Goal: Obtain resource: Download file/media

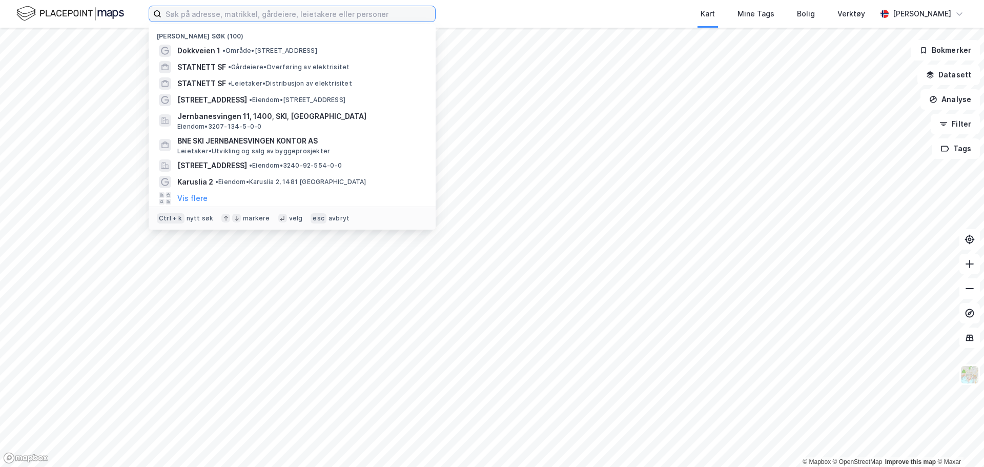
click at [235, 17] on input at bounding box center [298, 13] width 274 height 15
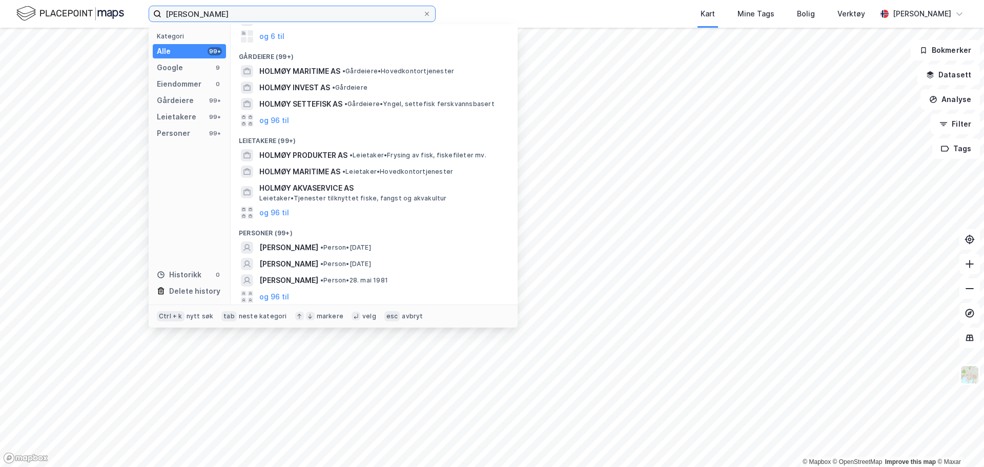
scroll to position [64, 0]
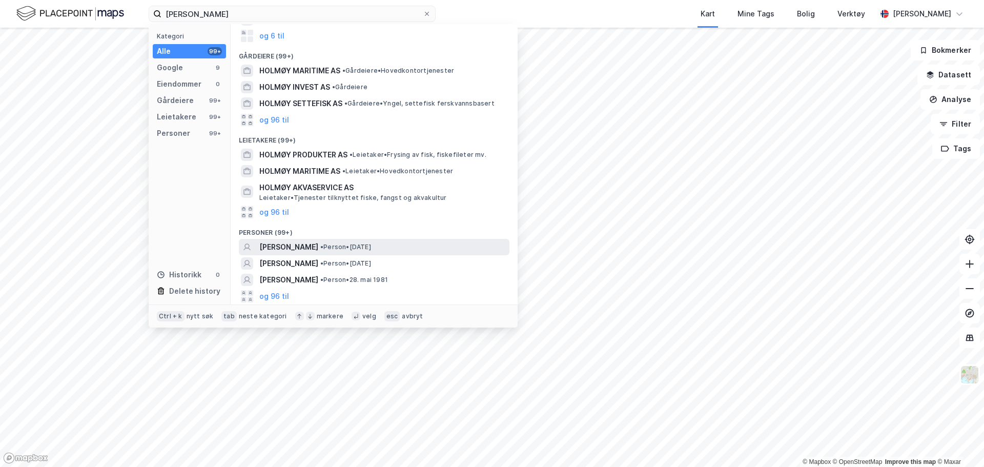
click at [305, 241] on span "[PERSON_NAME]" at bounding box center [288, 247] width 59 height 12
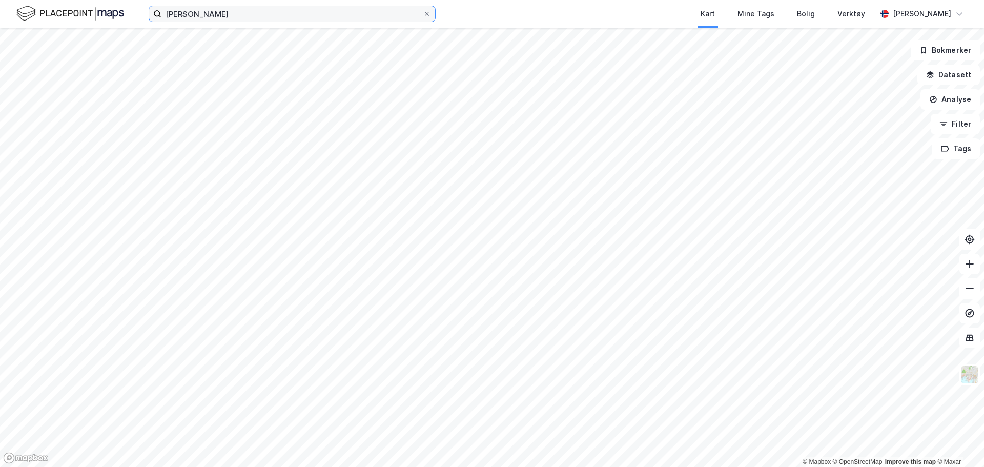
click at [233, 13] on input "[PERSON_NAME]" at bounding box center [291, 13] width 261 height 15
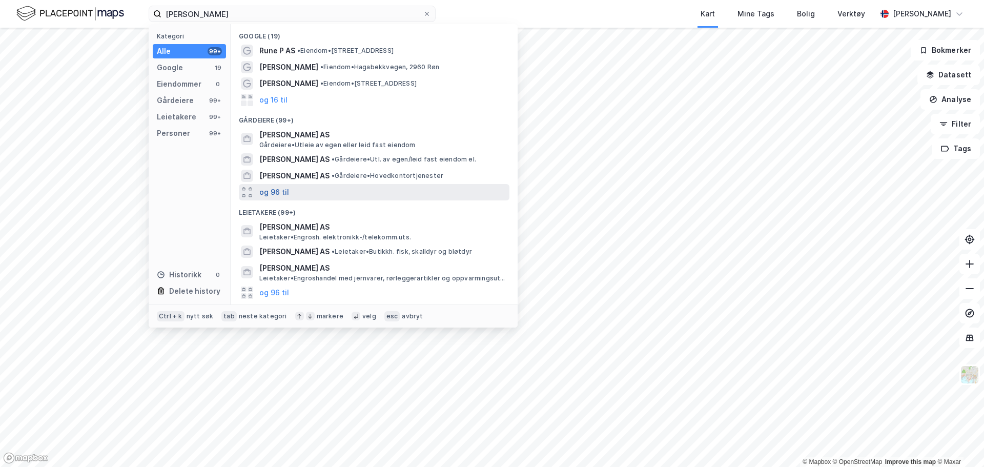
click at [282, 191] on button "og 96 til" at bounding box center [274, 192] width 30 height 12
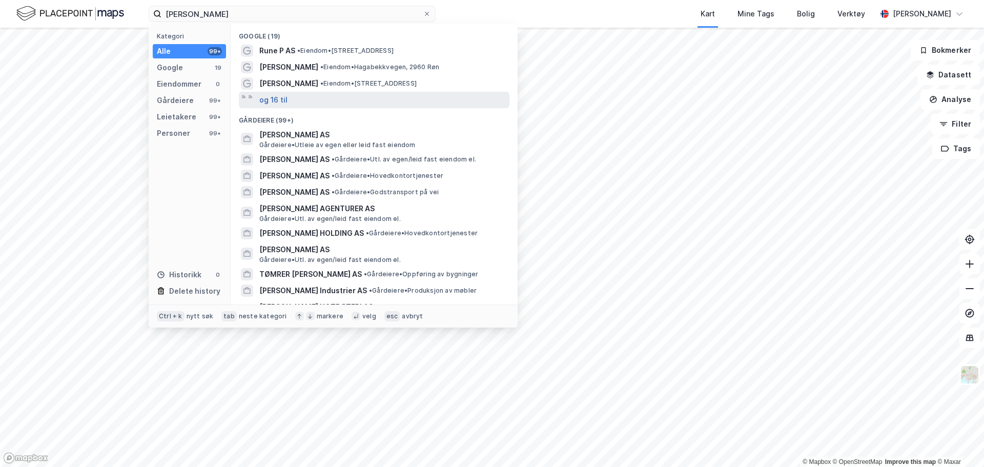
click at [284, 97] on button "og 16 til" at bounding box center [273, 100] width 28 height 12
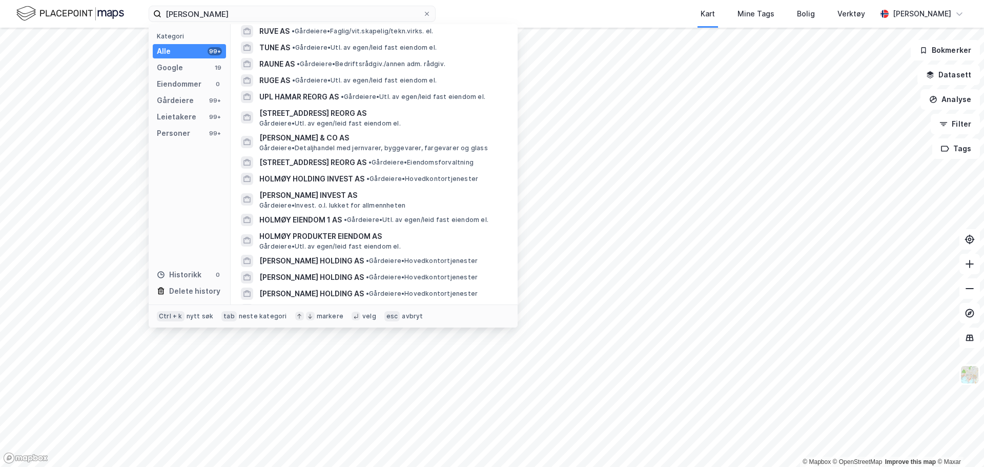
scroll to position [1176, 0]
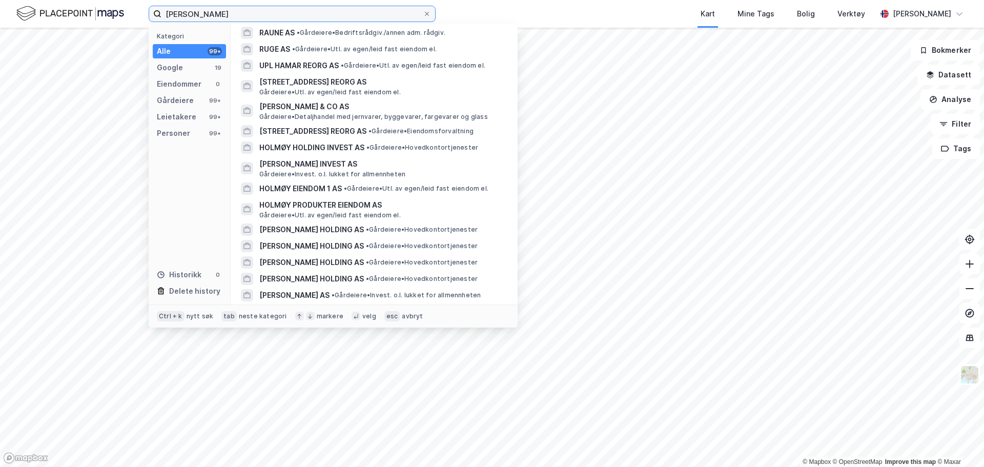
click at [208, 10] on input "[PERSON_NAME]" at bounding box center [291, 13] width 261 height 15
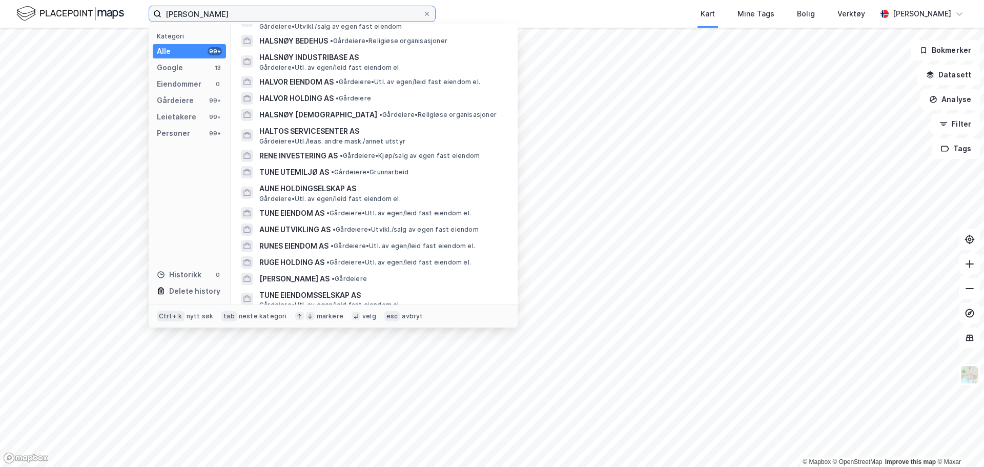
scroll to position [1909, 0]
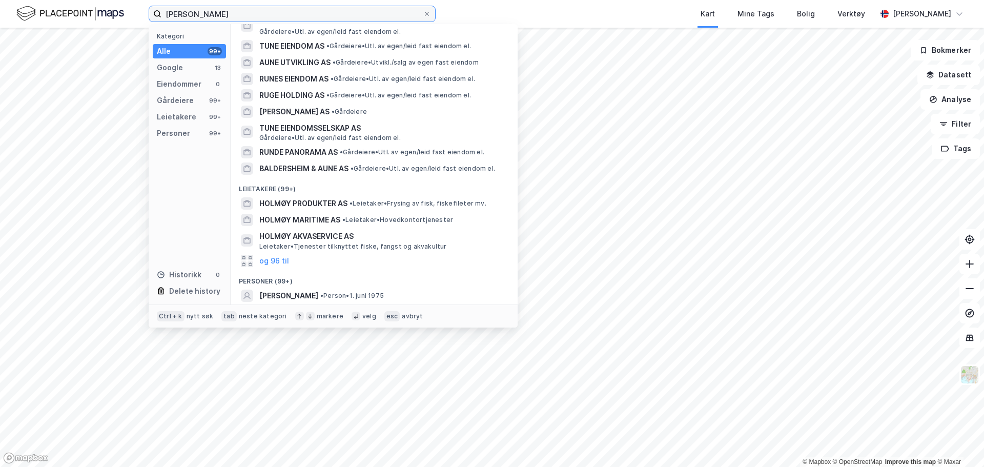
click at [266, 13] on input "[PERSON_NAME]" at bounding box center [291, 13] width 261 height 15
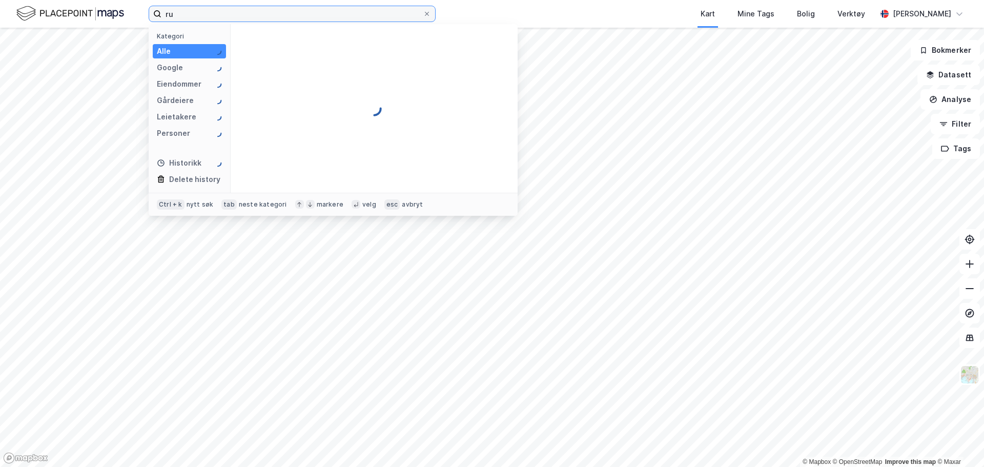
type input "r"
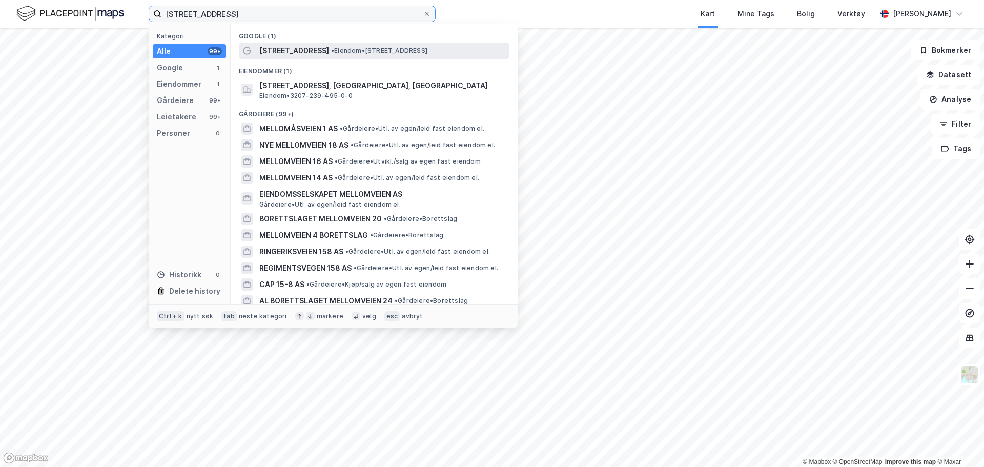
type input "[STREET_ADDRESS]"
click at [312, 48] on span "[STREET_ADDRESS]" at bounding box center [294, 51] width 70 height 12
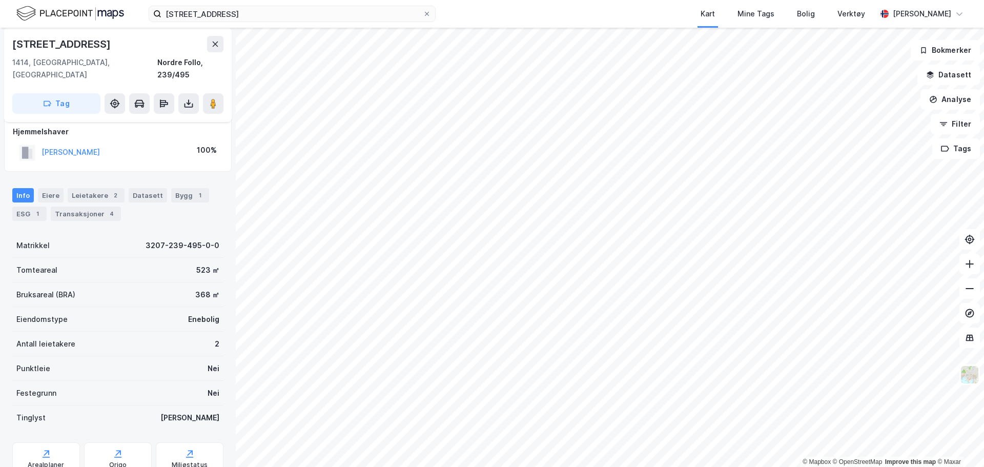
scroll to position [5, 0]
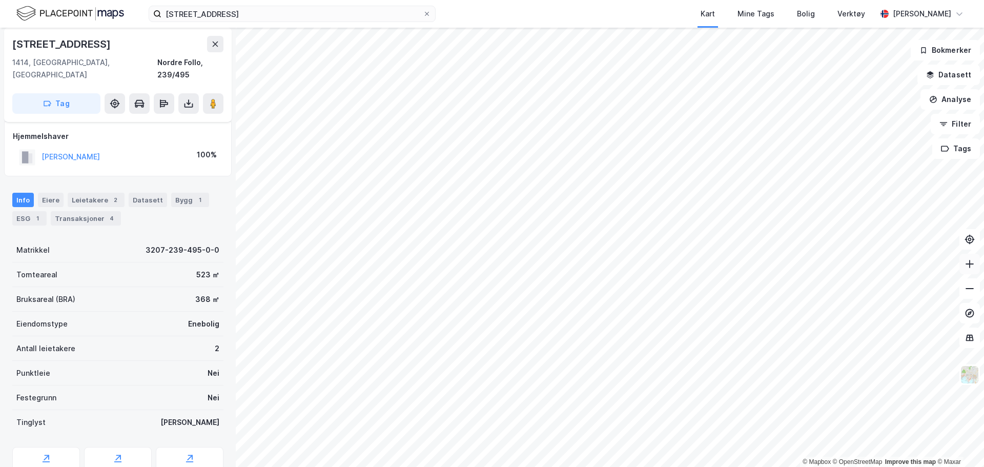
click at [974, 264] on icon at bounding box center [970, 264] width 10 height 10
click at [190, 98] on icon at bounding box center [189, 103] width 10 height 10
click at [154, 120] on div "Last ned grunnbok" at bounding box center [137, 124] width 59 height 8
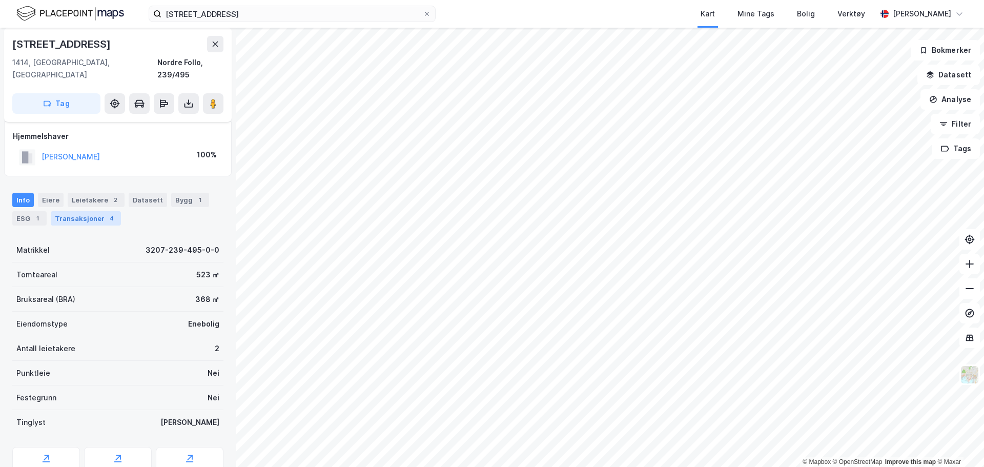
click at [88, 211] on div "Transaksjoner 4" at bounding box center [86, 218] width 70 height 14
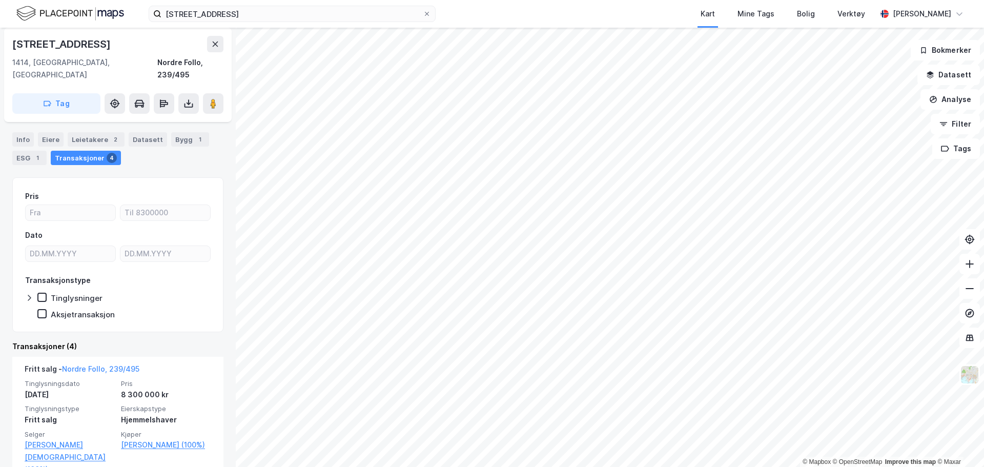
scroll to position [52, 0]
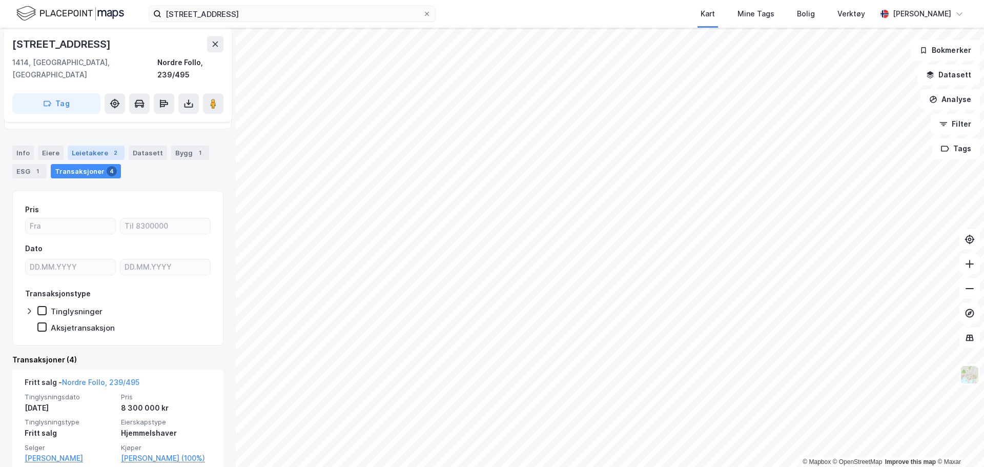
click at [91, 146] on div "Leietakere 2" at bounding box center [96, 153] width 57 height 14
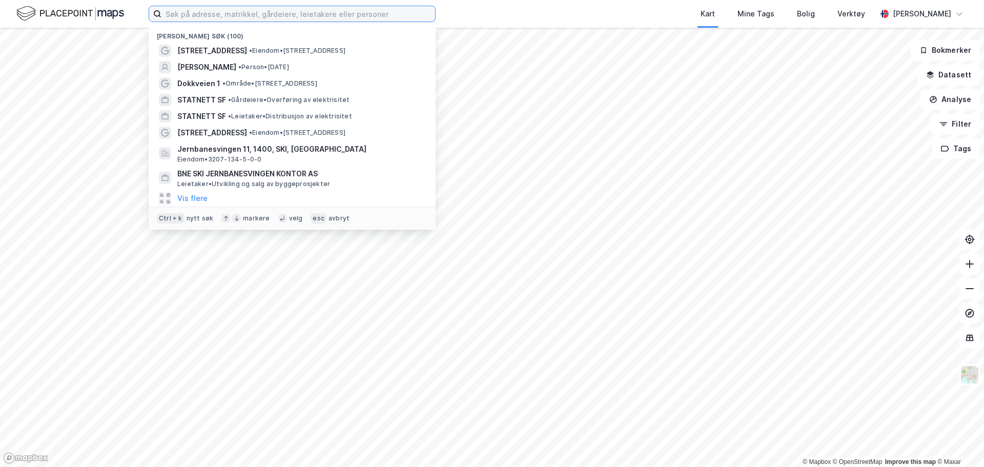
click at [242, 11] on input at bounding box center [298, 13] width 274 height 15
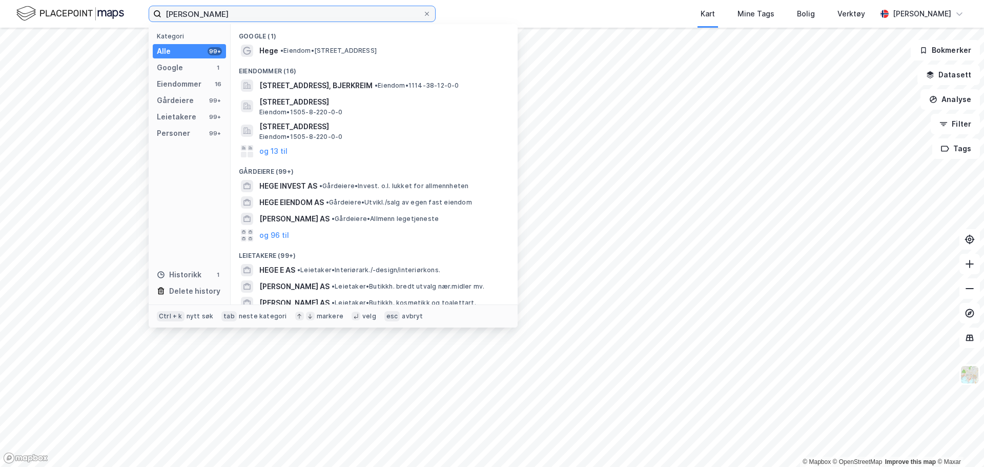
type input "[PERSON_NAME]"
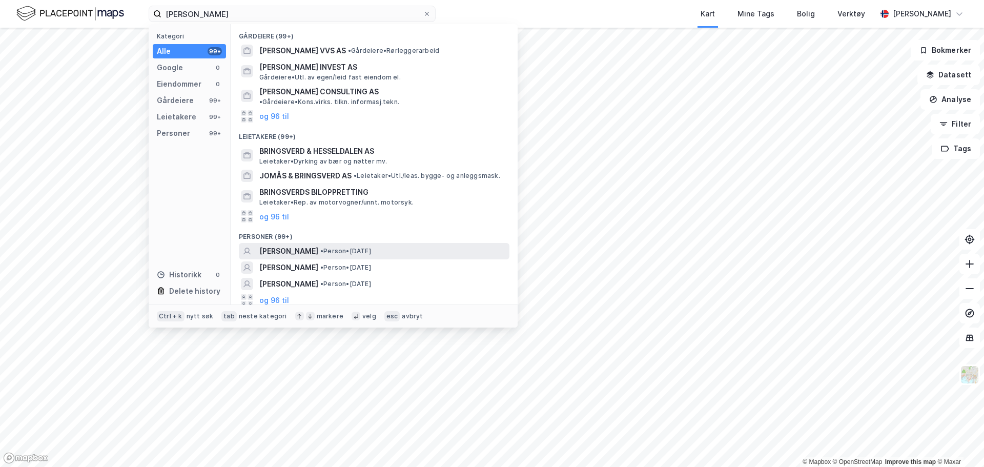
click at [350, 247] on span "• Person • 18. apr. 1973" at bounding box center [345, 251] width 51 height 8
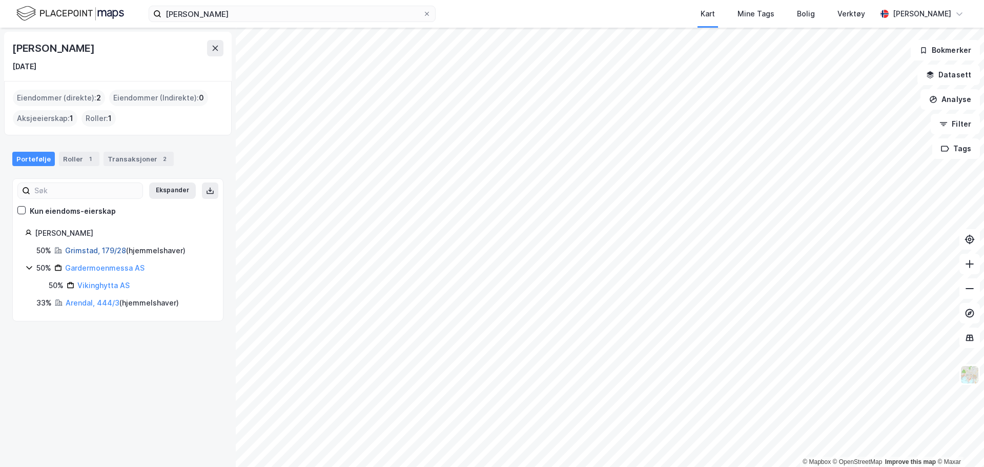
click at [113, 249] on link "Grimstad, 179/28" at bounding box center [95, 250] width 61 height 9
click at [122, 265] on link "Gardermoenmessa AS" at bounding box center [104, 268] width 79 height 9
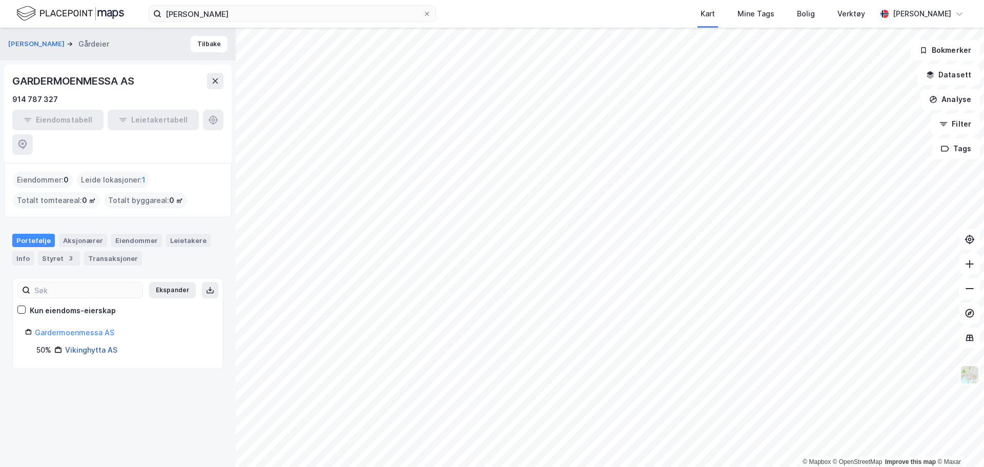
click at [95, 346] on link "Vikinghytta AS" at bounding box center [91, 350] width 52 height 9
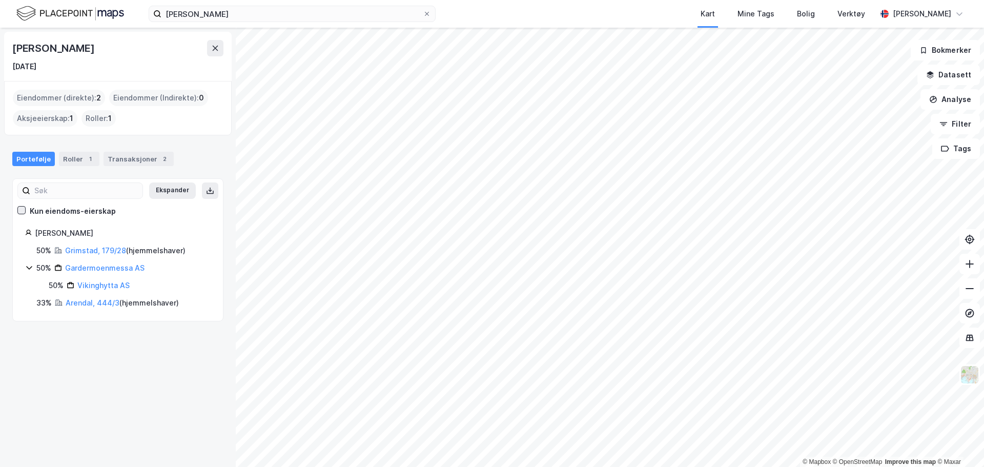
click at [23, 208] on icon at bounding box center [21, 210] width 7 height 7
click at [90, 300] on link "Arendal, 444/3" at bounding box center [93, 302] width 54 height 9
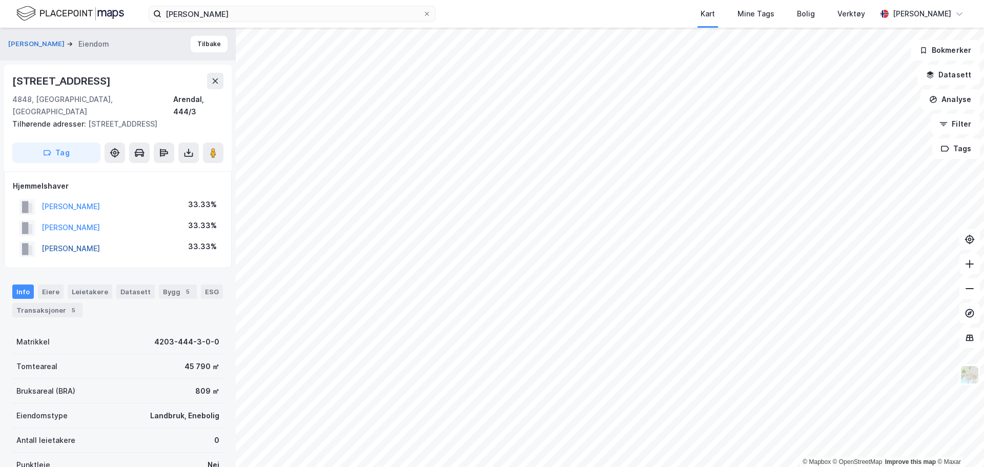
click at [0, 0] on button "MAGNUSSEN BJØRN" at bounding box center [0, 0] width 0 height 0
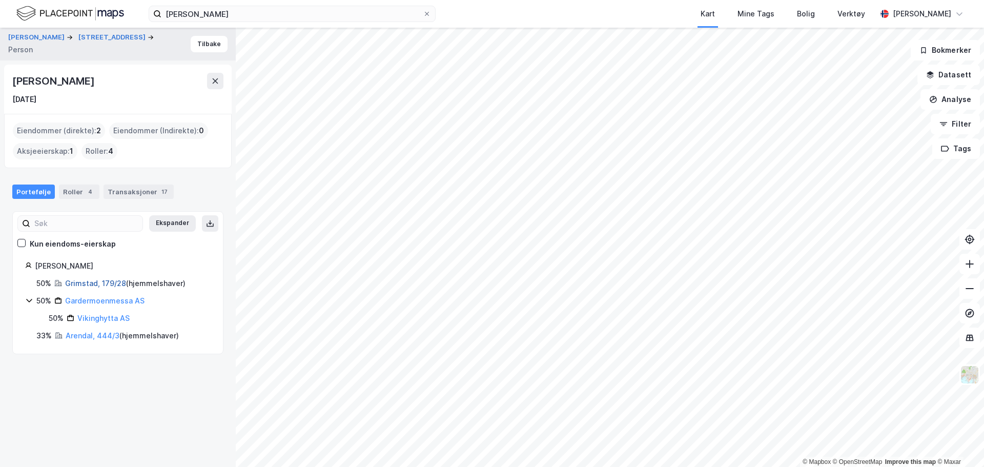
click at [93, 282] on link "Grimstad, 179/28" at bounding box center [95, 283] width 61 height 9
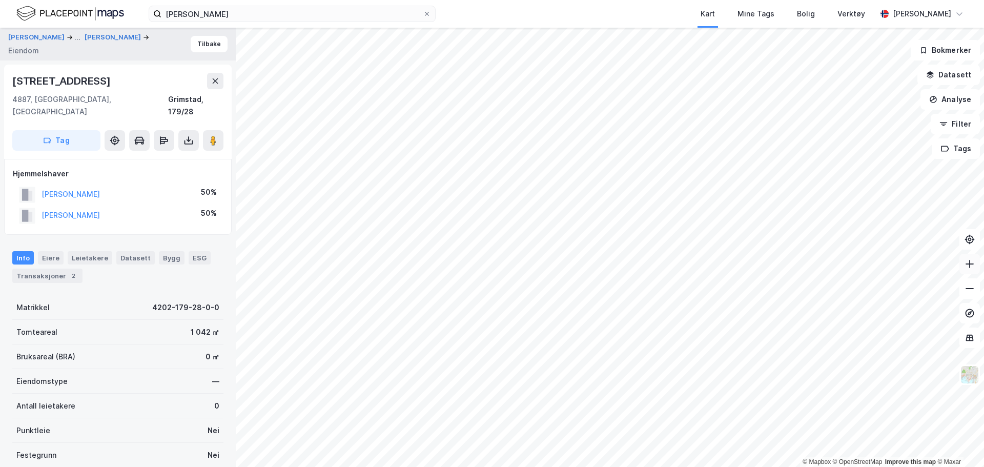
click at [974, 266] on icon at bounding box center [970, 264] width 10 height 10
click at [190, 135] on icon at bounding box center [189, 140] width 10 height 10
click at [140, 157] on div "Last ned grunnbok" at bounding box center [137, 161] width 59 height 8
